Goal: Task Accomplishment & Management: Use online tool/utility

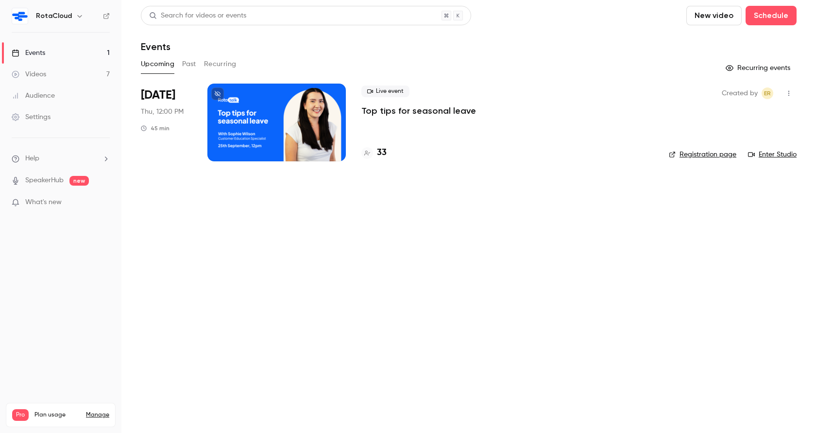
click at [383, 110] on p "Top tips for seasonal leave" at bounding box center [419, 111] width 115 height 12
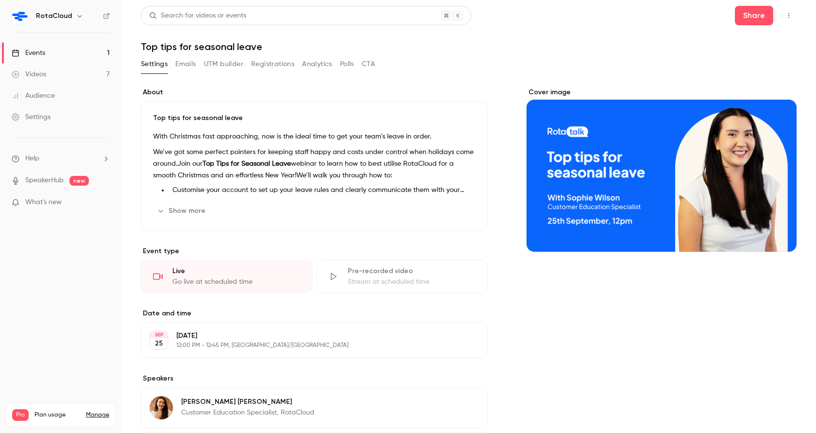
click at [786, 18] on icon "button" at bounding box center [789, 15] width 8 height 7
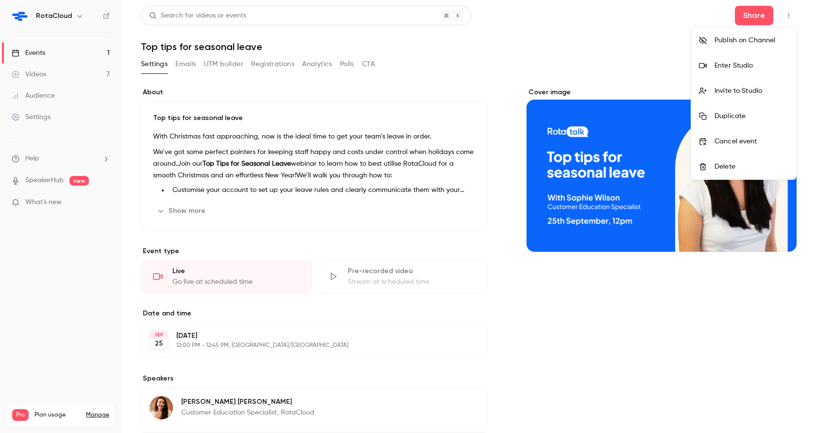
click at [746, 65] on div "Enter Studio" at bounding box center [752, 66] width 74 height 10
